Goal: Information Seeking & Learning: Compare options

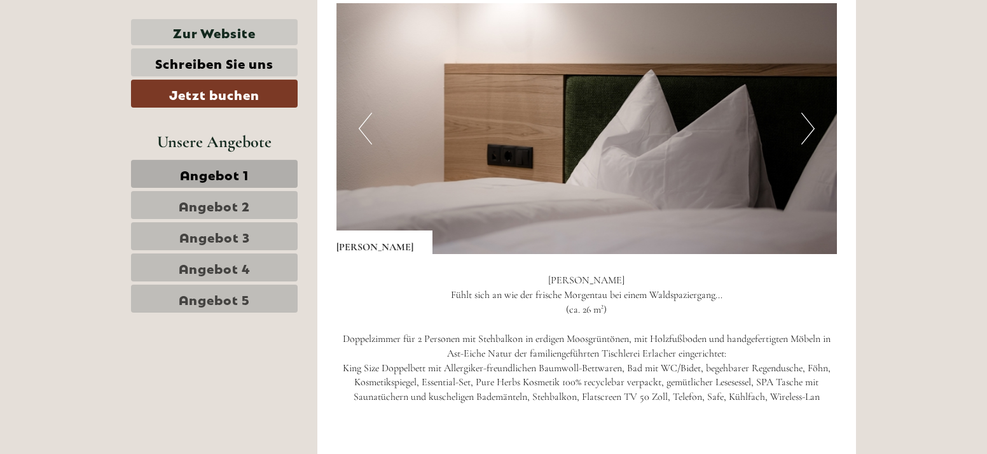
scroll to position [949, 0]
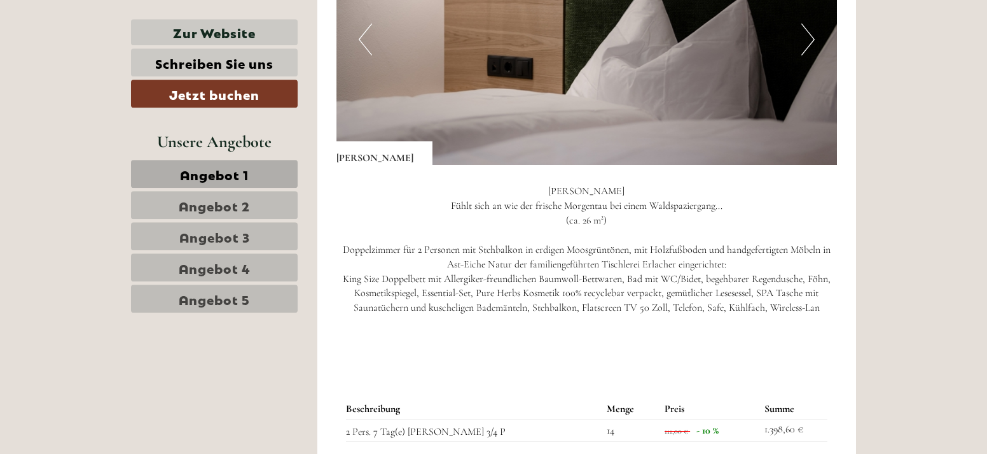
click at [812, 39] on button "Next" at bounding box center [808, 40] width 13 height 32
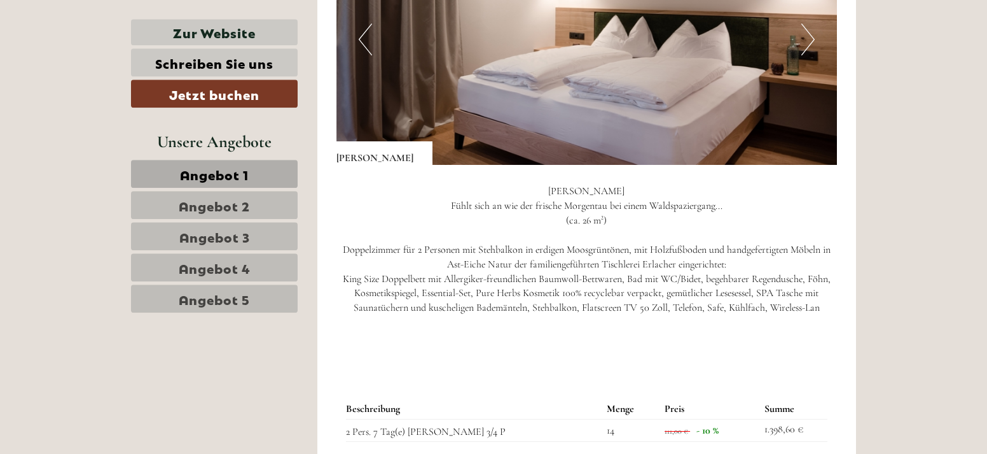
click at [230, 207] on span "Angebot 2" at bounding box center [214, 205] width 71 height 18
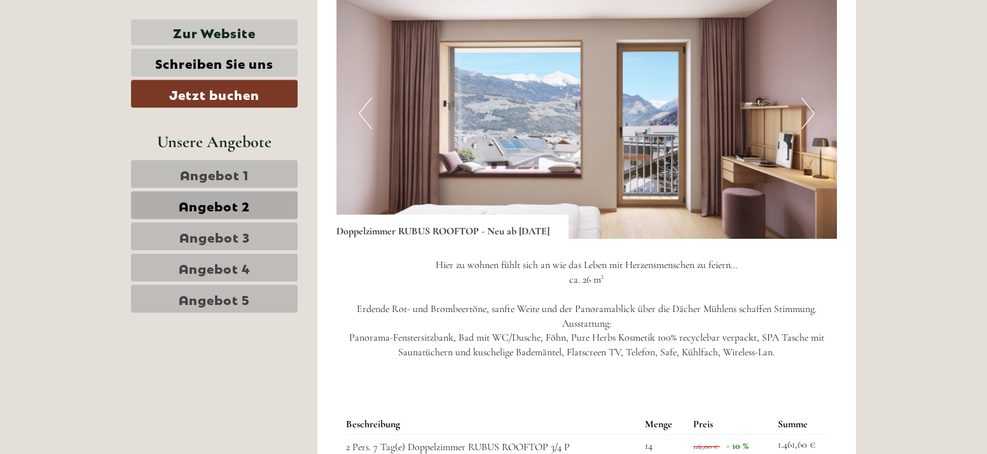
scroll to position [899, 0]
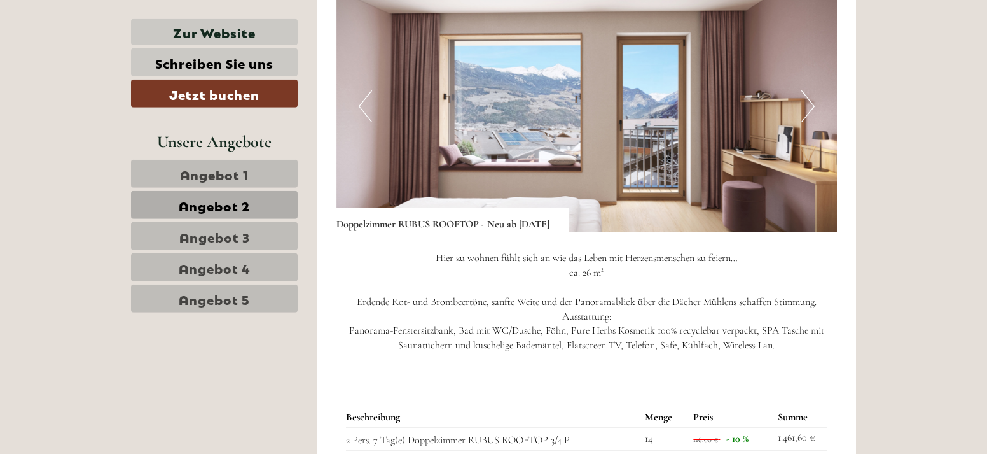
click at [240, 240] on span "Angebot 3" at bounding box center [214, 236] width 71 height 18
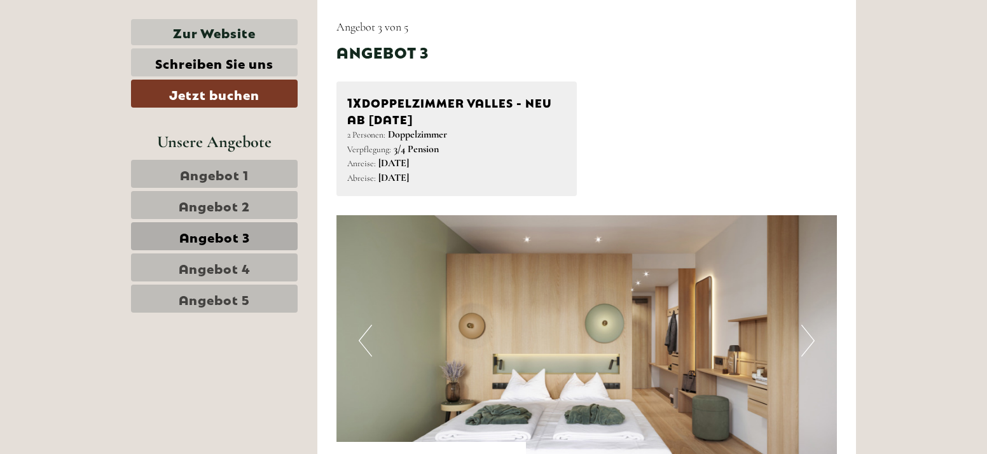
click at [809, 342] on button "Next" at bounding box center [808, 340] width 13 height 32
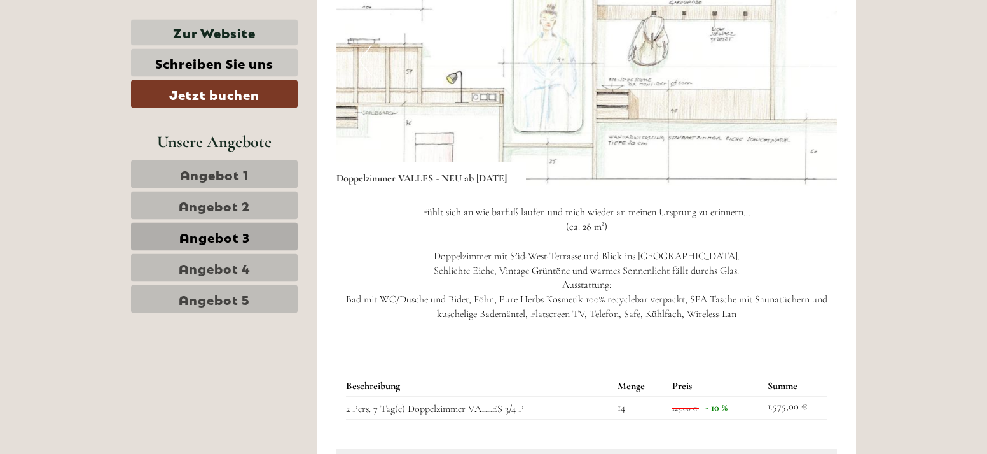
scroll to position [937, 0]
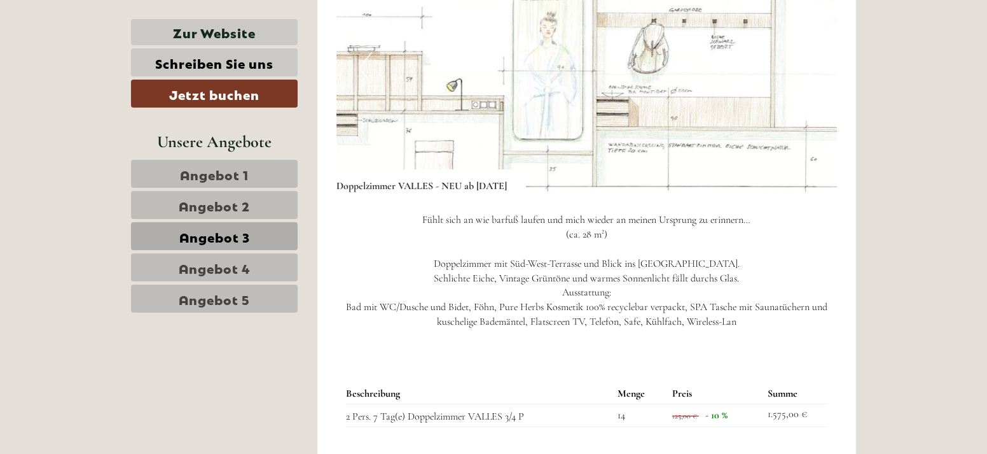
click at [244, 206] on span "Angebot 2" at bounding box center [214, 205] width 71 height 18
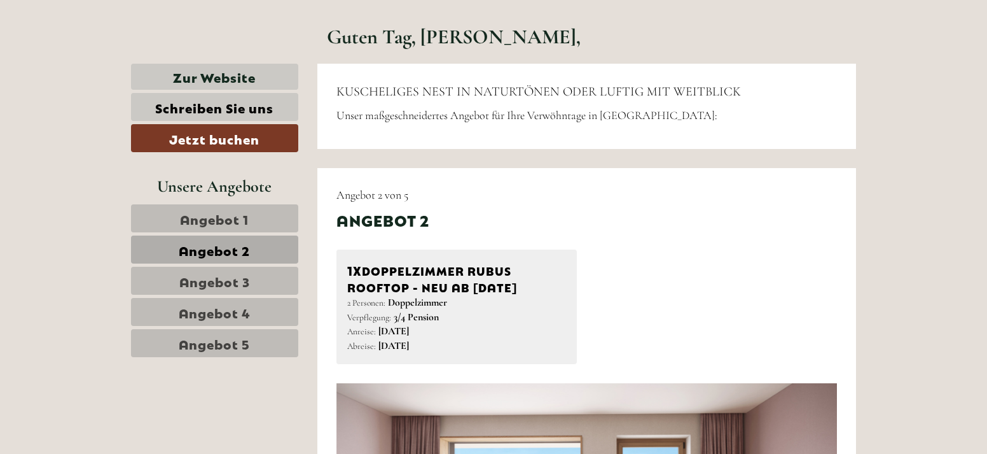
scroll to position [505, 0]
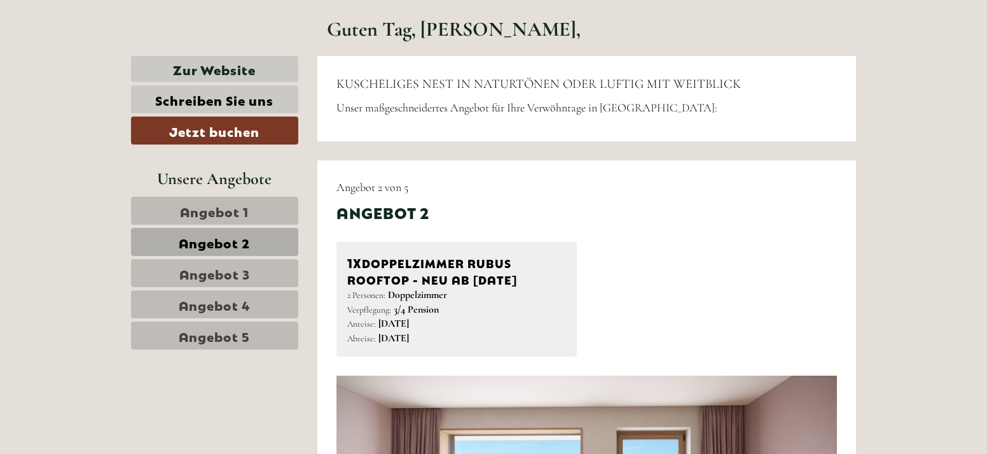
click at [261, 311] on link "Angebot 4" at bounding box center [214, 304] width 167 height 28
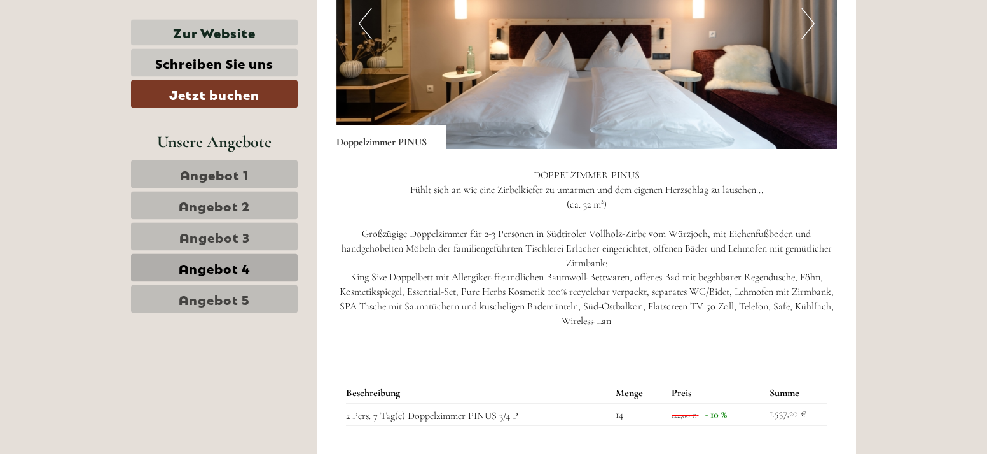
scroll to position [935, 0]
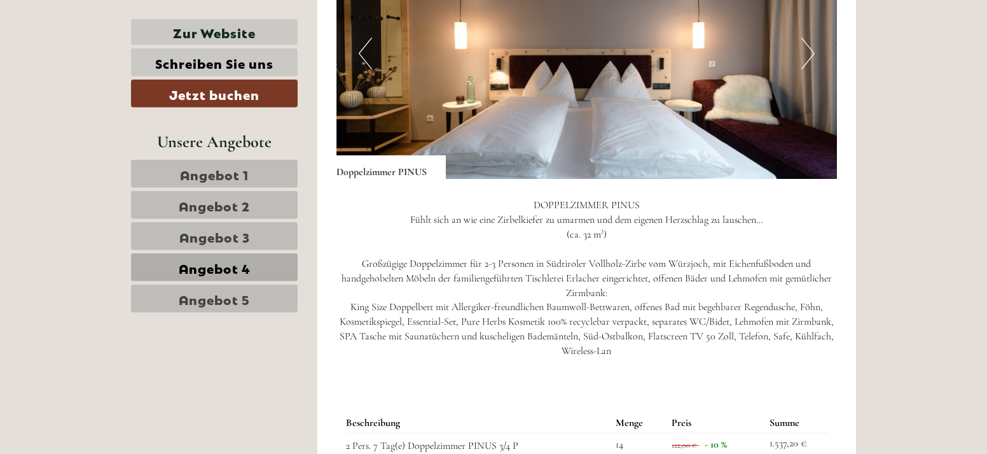
click at [241, 297] on span "Angebot 5" at bounding box center [214, 298] width 71 height 18
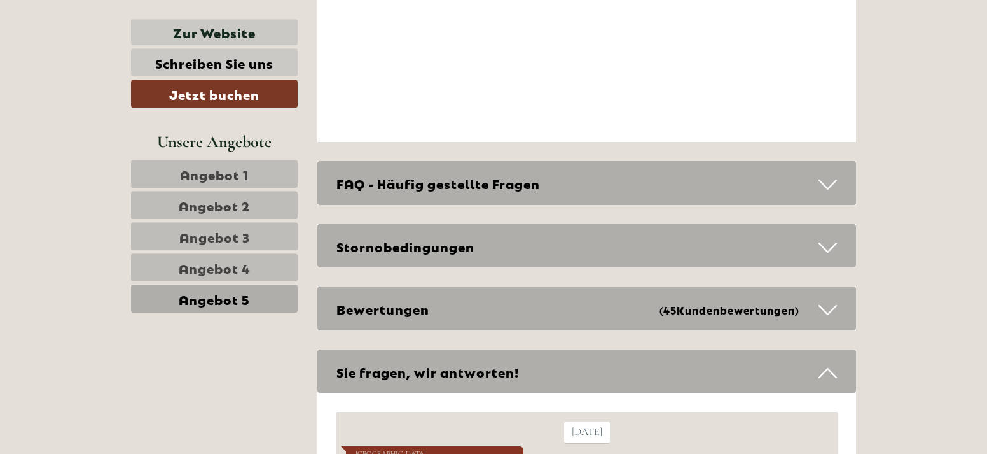
scroll to position [3791, 0]
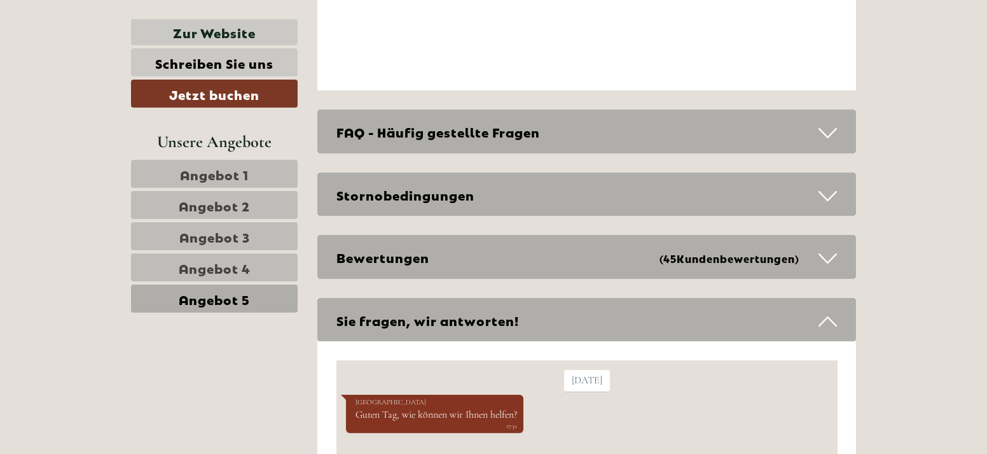
click at [830, 195] on icon at bounding box center [828, 196] width 18 height 22
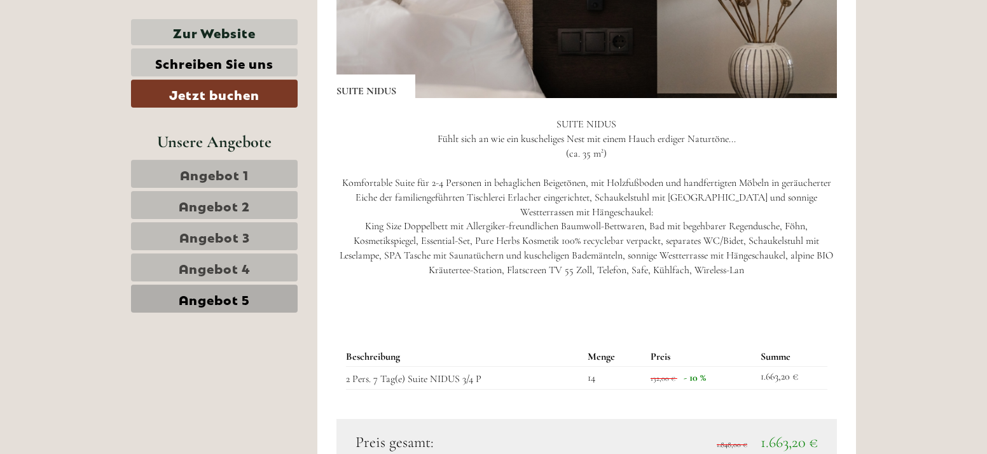
scroll to position [1031, 0]
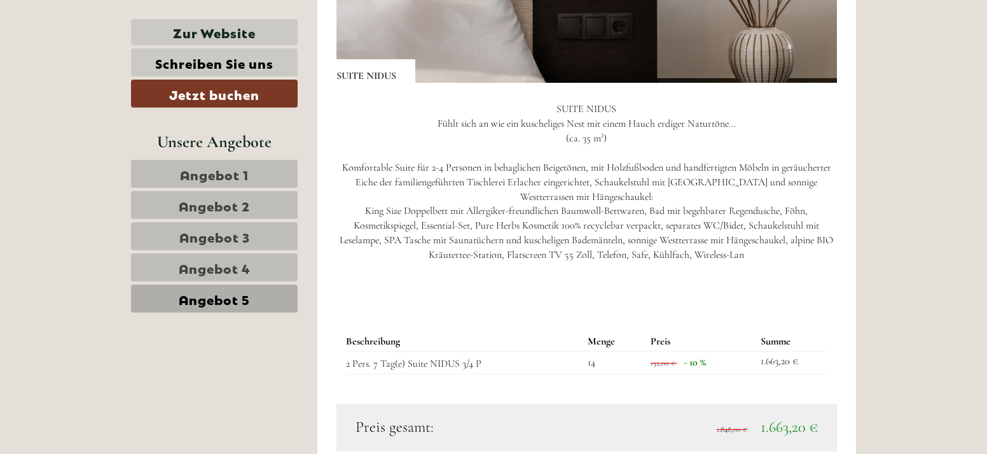
click at [682, 368] on td "132,00 € - 10 %" at bounding box center [701, 362] width 110 height 23
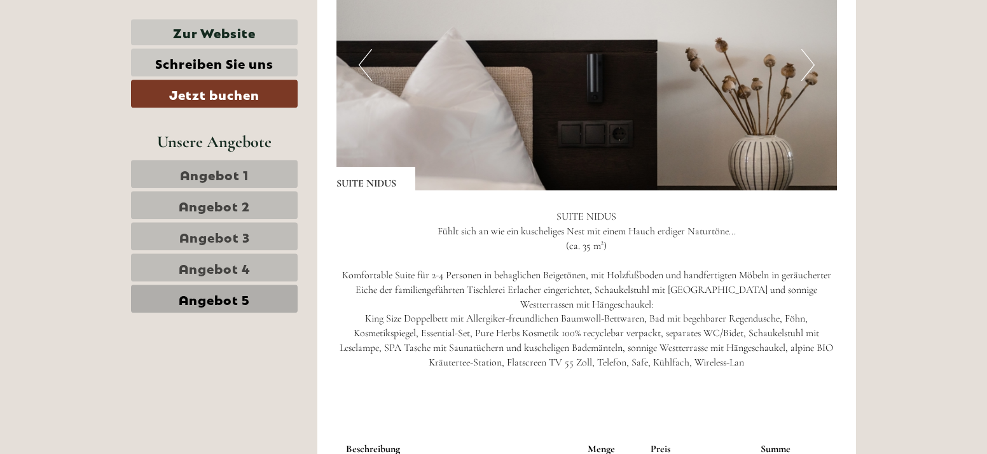
scroll to position [970, 0]
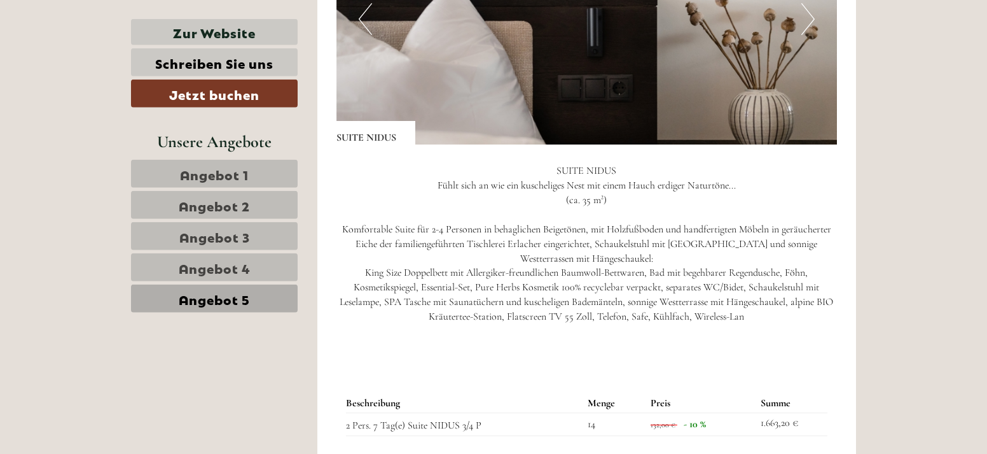
click at [259, 211] on link "Angebot 2" at bounding box center [214, 205] width 167 height 28
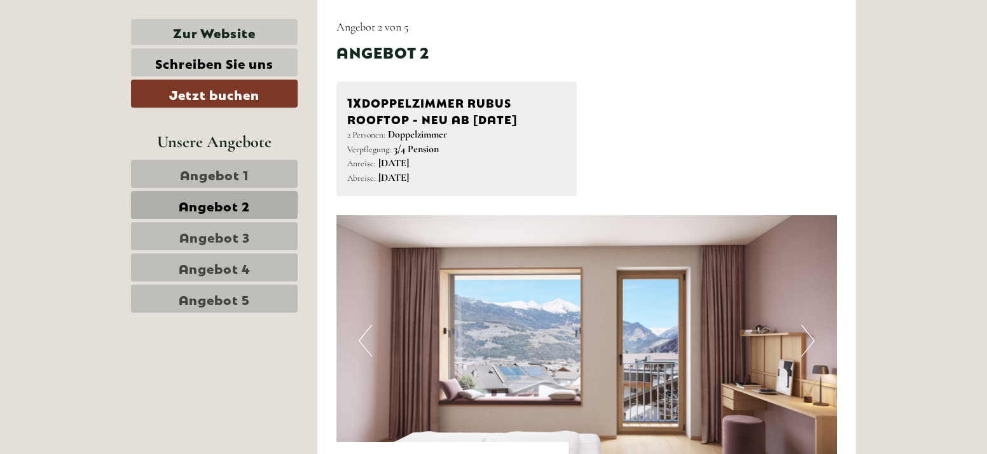
click at [274, 241] on link "Angebot 3" at bounding box center [214, 236] width 167 height 28
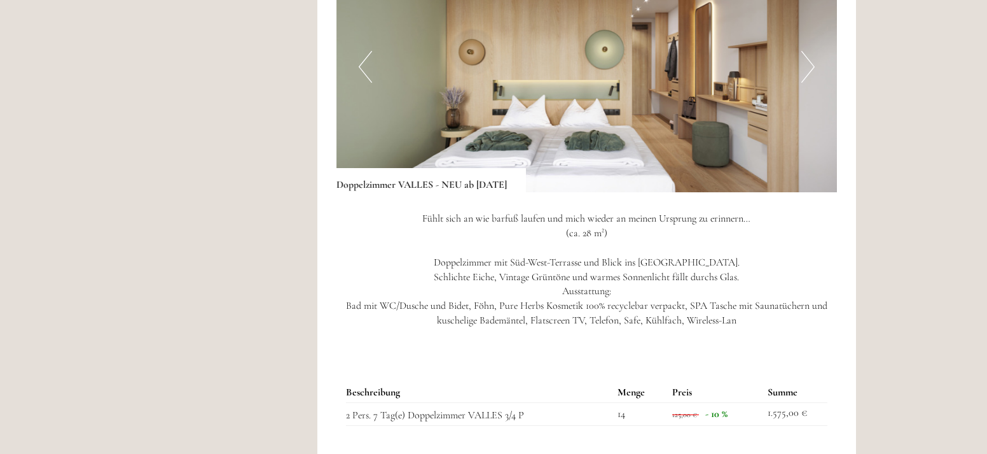
scroll to position [0, 0]
